Goal: Task Accomplishment & Management: Manage account settings

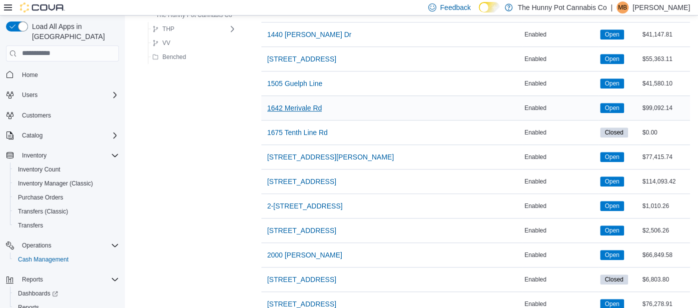
scroll to position [302, 0]
click at [283, 176] on span "[STREET_ADDRESS]" at bounding box center [301, 181] width 69 height 10
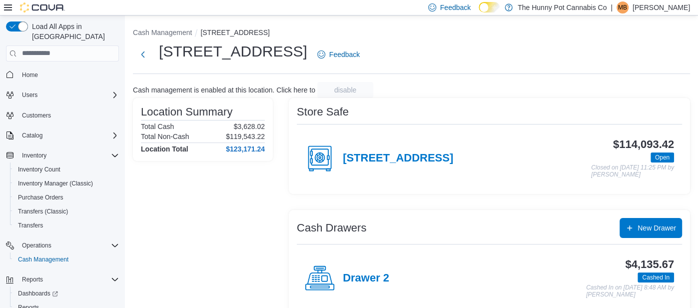
click at [353, 147] on div "[STREET_ADDRESS]" at bounding box center [379, 158] width 148 height 30
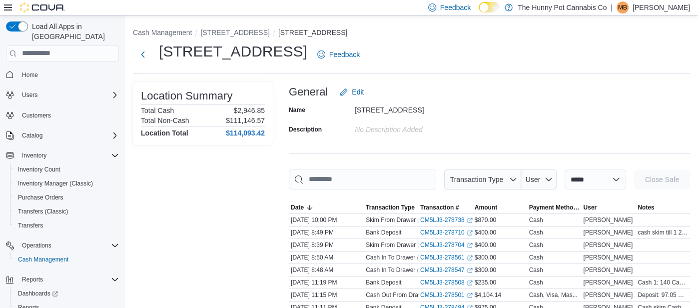
select select "**********"
click at [564, 169] on select "**********" at bounding box center [594, 179] width 61 height 20
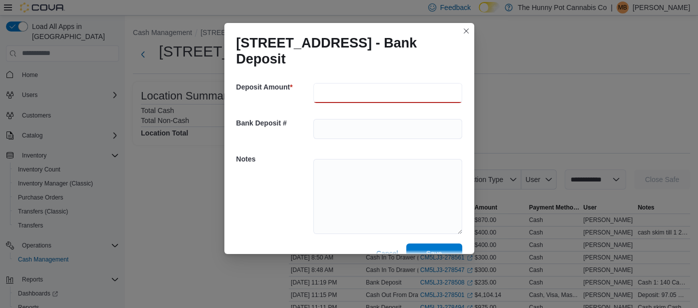
click at [354, 83] on input "number" at bounding box center [387, 93] width 149 height 20
type input "***"
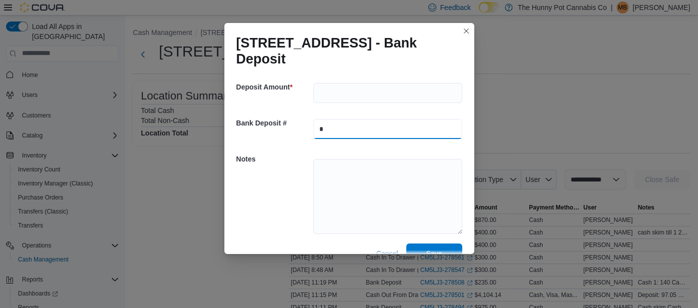
type input "*"
type textarea "*"
click at [378, 119] on input "*" at bounding box center [387, 129] width 149 height 20
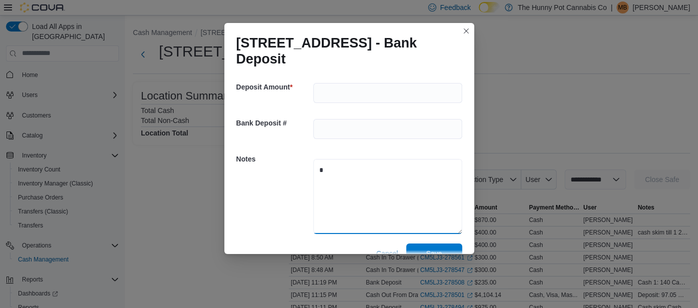
click at [366, 159] on textarea "*" at bounding box center [387, 196] width 149 height 75
type textarea "**********"
click at [441, 243] on span "Save" at bounding box center [434, 253] width 44 height 20
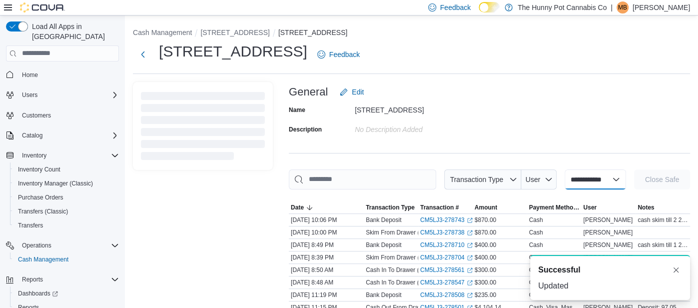
select select
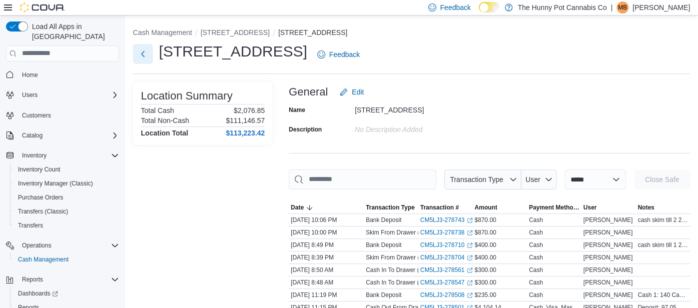
click at [148, 62] on button "Next" at bounding box center [143, 54] width 20 height 20
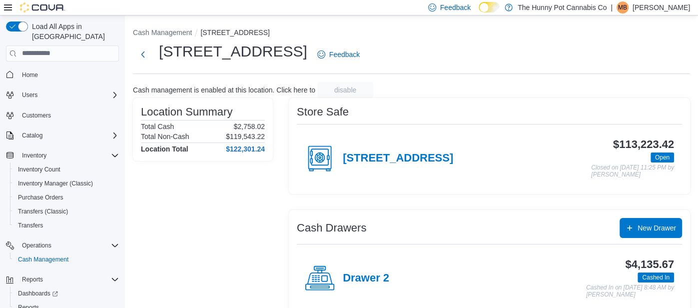
click at [373, 285] on div "Drawer 2" at bounding box center [347, 278] width 84 height 30
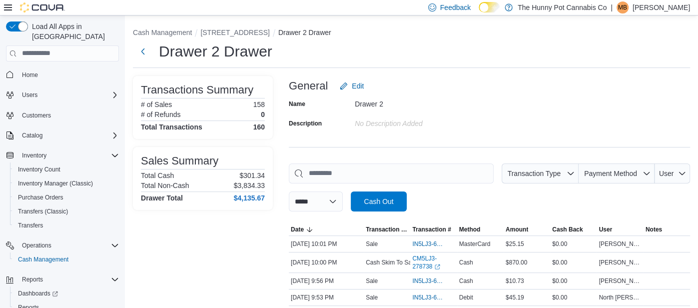
scroll to position [180, 0]
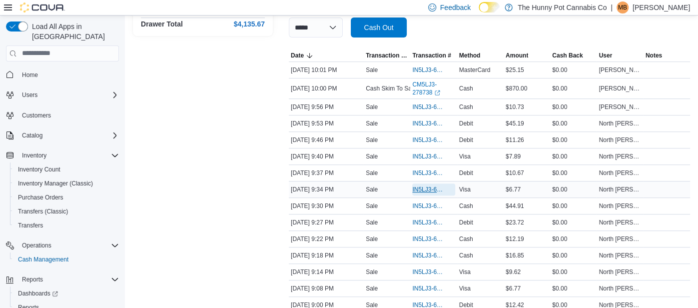
click at [430, 190] on span "IN5LJ3-6159710" at bounding box center [428, 189] width 32 height 8
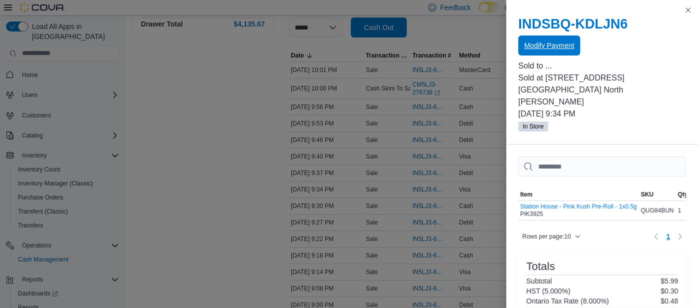
click at [539, 43] on span "Modify Payment" at bounding box center [549, 45] width 50 height 10
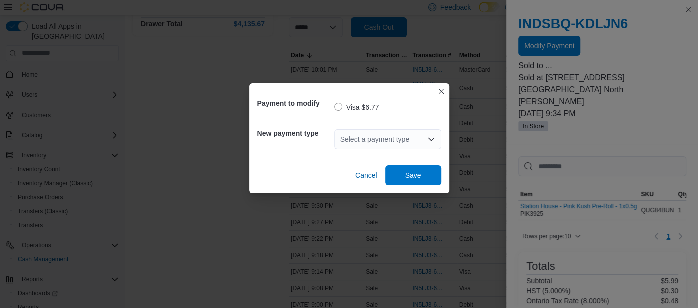
click at [350, 130] on div "Select a payment type" at bounding box center [387, 139] width 107 height 20
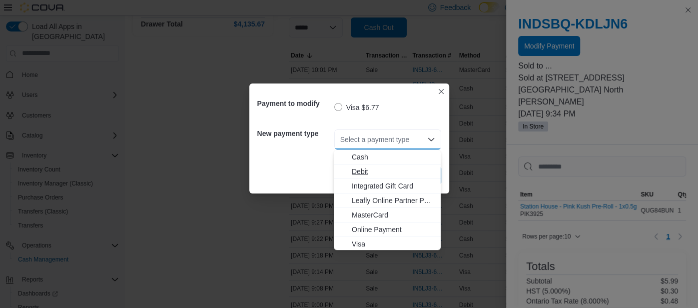
click at [355, 168] on span "Debit" at bounding box center [393, 171] width 83 height 10
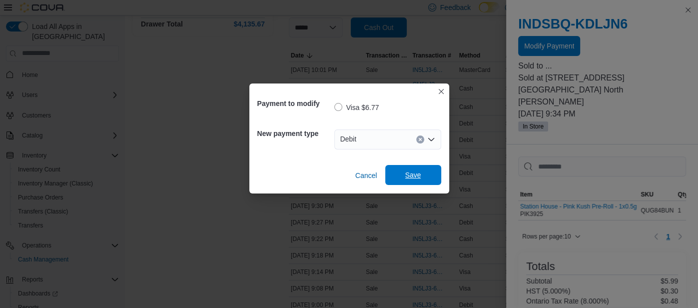
click at [424, 180] on span "Save" at bounding box center [413, 175] width 44 height 20
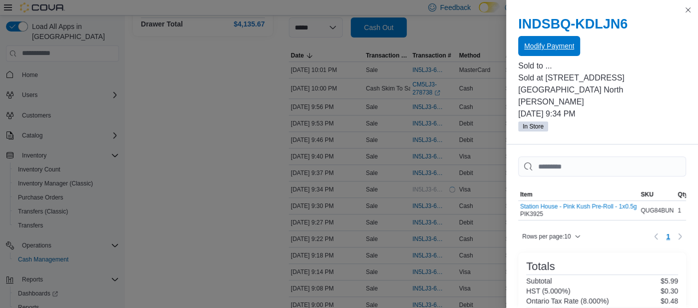
scroll to position [0, 0]
